Goal: Transaction & Acquisition: Book appointment/travel/reservation

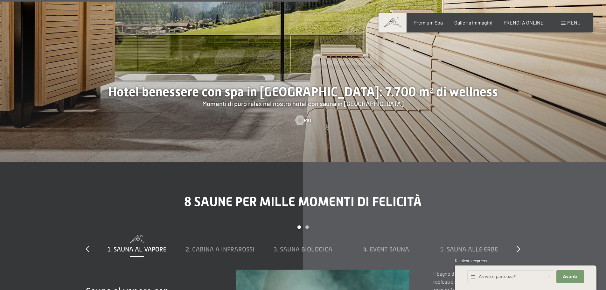
scroll to position [1847, 0]
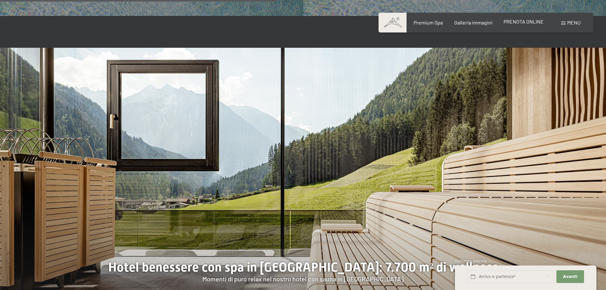
click at [521, 24] on span "PRENOTA ONLINE" at bounding box center [524, 21] width 40 height 6
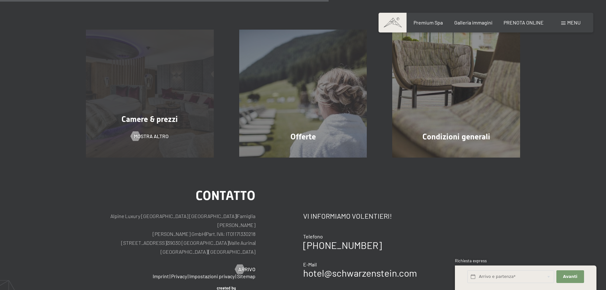
click at [129, 108] on div "Camere & prezzi mostra altro" at bounding box center [149, 94] width 153 height 128
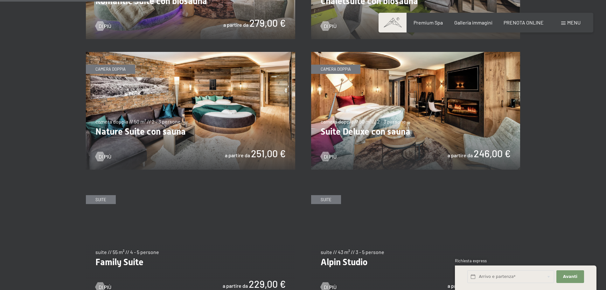
scroll to position [637, 0]
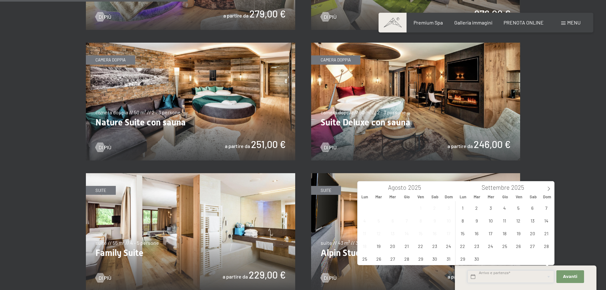
click at [473, 275] on input "text" at bounding box center [511, 276] width 87 height 13
click at [475, 208] on span "2" at bounding box center [477, 208] width 12 height 12
click at [504, 212] on span "4" at bounding box center [505, 208] width 12 height 12
type input "Mar. 02/09/2025 - Gio. 04/09/2025"
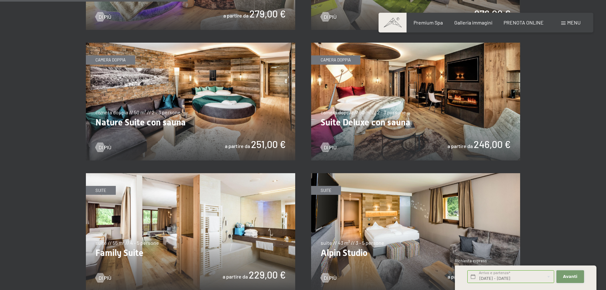
click at [569, 278] on span "Avanti" at bounding box center [571, 277] width 14 height 6
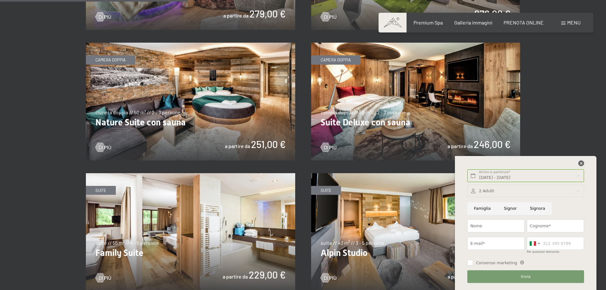
click at [582, 163] on icon at bounding box center [582, 163] width 6 height 6
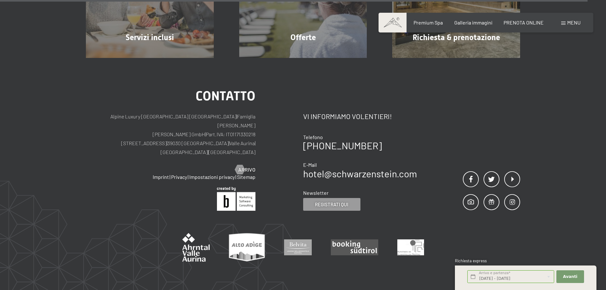
scroll to position [2020, 0]
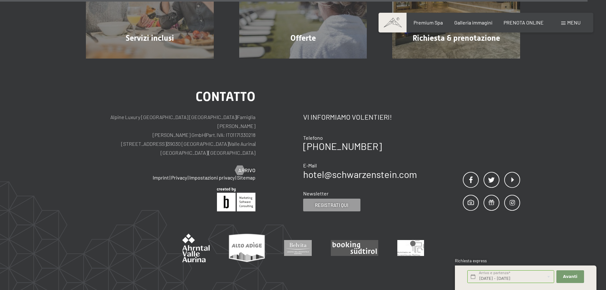
drag, startPoint x: 216, startPoint y: 134, endPoint x: 163, endPoint y: 135, distance: 52.9
click at [159, 136] on p "Alpine Luxury SPA Resort SCHWARZENSTEIN | Famiglia Zimmerhofer Otmar Zimmerhofe…" at bounding box center [171, 135] width 170 height 45
copy p "39030 Lutago | Valle Aurina"
